Goal: Navigation & Orientation: Find specific page/section

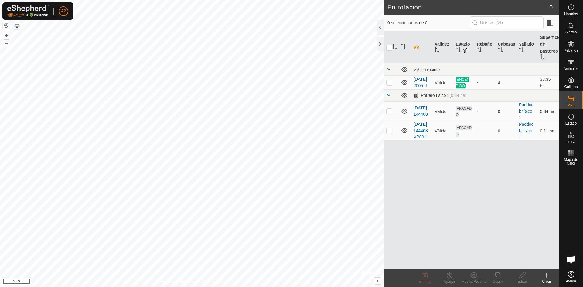
scroll to position [743, 0]
click at [571, 63] on icon at bounding box center [571, 62] width 7 height 5
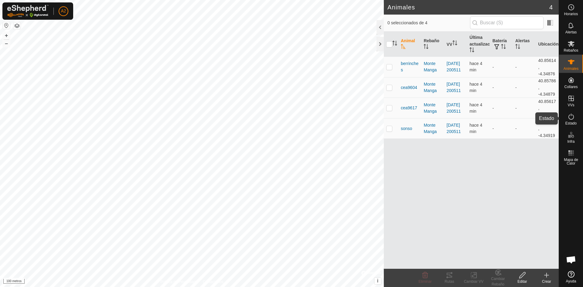
click at [571, 117] on icon at bounding box center [571, 116] width 7 height 7
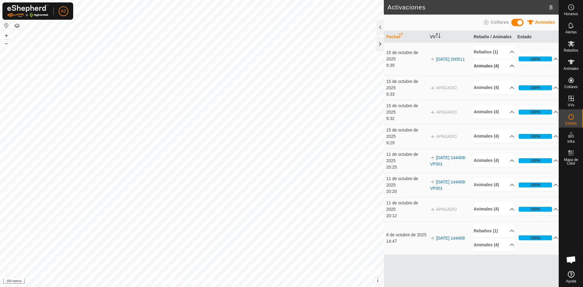
click at [508, 67] on p-accordion-header "Animales (4)" at bounding box center [494, 66] width 41 height 14
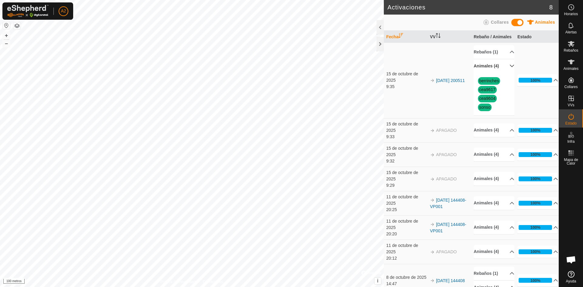
click at [508, 67] on p-accordion-header "Animales (4)" at bounding box center [494, 66] width 41 height 14
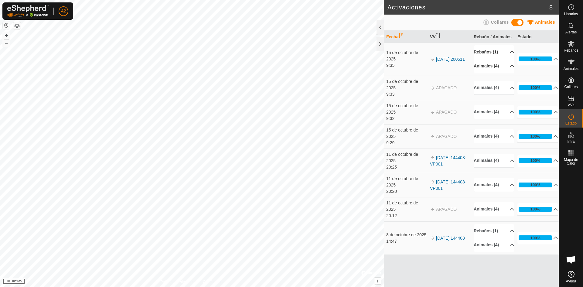
click at [509, 53] on p-accordion-header "Rebaños (1)" at bounding box center [494, 52] width 41 height 14
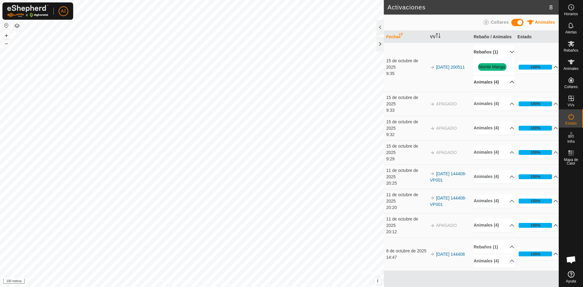
click at [510, 53] on icon at bounding box center [512, 52] width 4 height 2
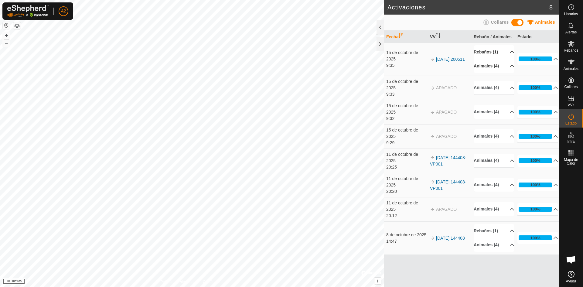
click at [509, 53] on p-accordion-header "Rebaños (1)" at bounding box center [494, 52] width 41 height 14
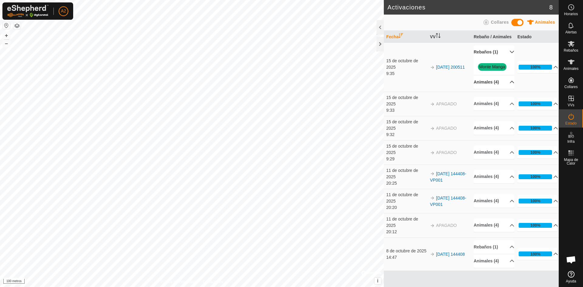
click at [509, 53] on p-accordion-header "Rebaños (1)" at bounding box center [494, 52] width 41 height 14
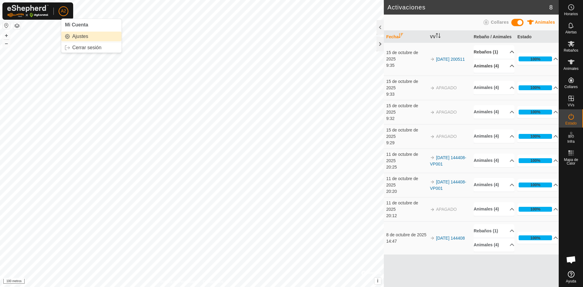
click at [82, 36] on font "Ajustes" at bounding box center [80, 36] width 16 height 5
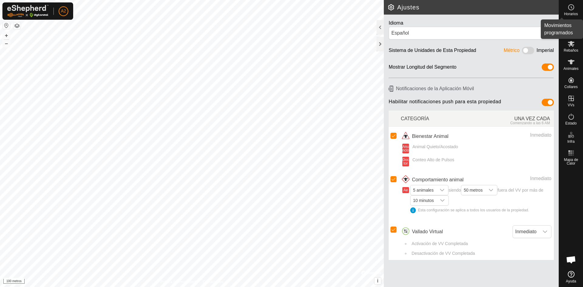
click at [571, 7] on icon at bounding box center [571, 7] width 7 height 7
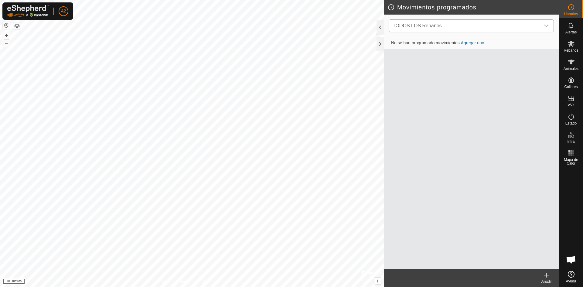
click at [547, 26] on icon "disparador desplegable" at bounding box center [547, 26] width 4 height 2
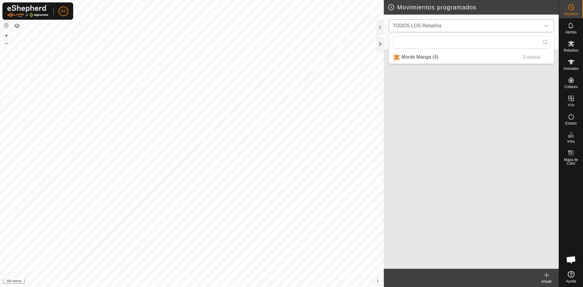
click at [547, 26] on icon "disparador desplegable" at bounding box center [547, 26] width 4 height 2
